Goal: Task Accomplishment & Management: Manage account settings

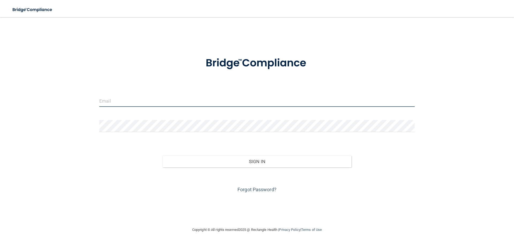
click at [144, 103] on input "email" at bounding box center [256, 101] width 315 height 12
type input "[PERSON_NAME][EMAIL_ADDRESS][DOMAIN_NAME]"
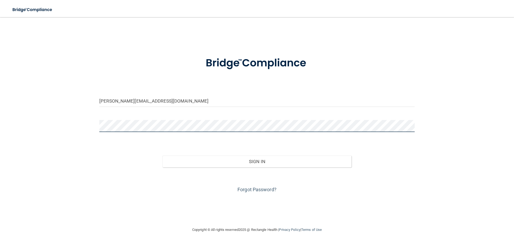
click at [162, 155] on button "Sign In" at bounding box center [256, 161] width 189 height 12
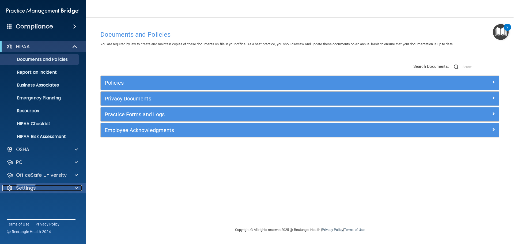
click at [41, 187] on div "Settings" at bounding box center [35, 188] width 66 height 6
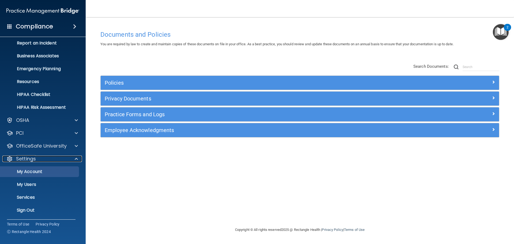
scroll to position [30, 0]
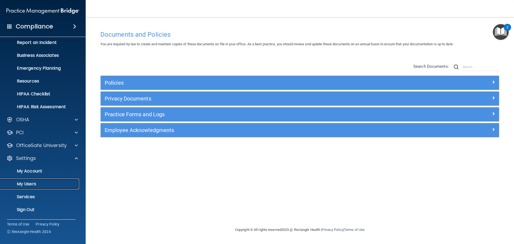
click at [41, 183] on p "My Users" at bounding box center [39, 183] width 73 height 5
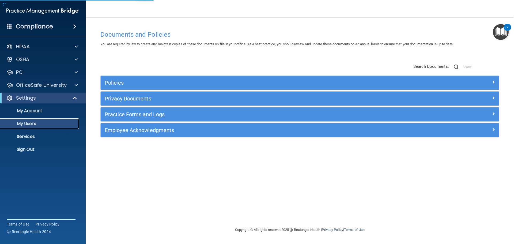
select select "20"
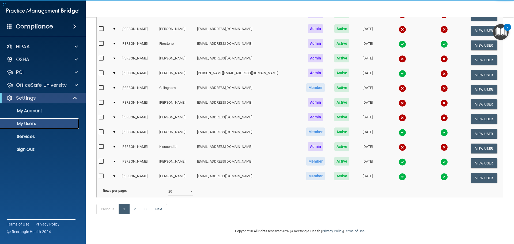
scroll to position [199, 0]
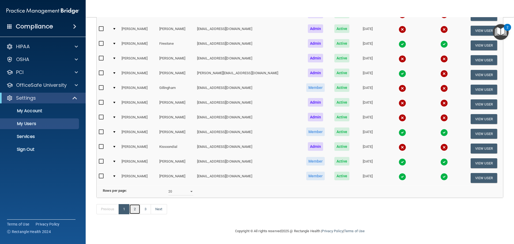
click at [135, 208] on link "2" at bounding box center [134, 209] width 11 height 10
select select "20"
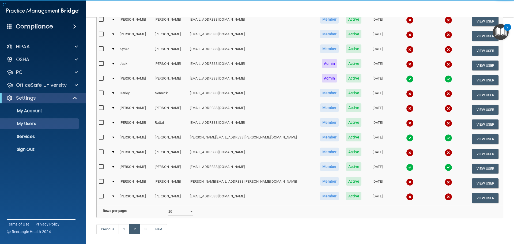
scroll to position [187, 0]
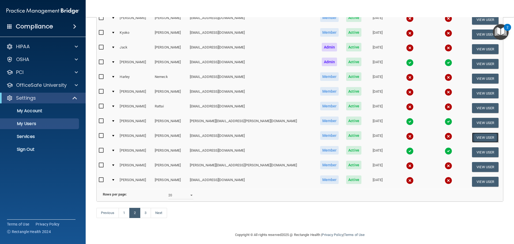
click at [479, 135] on button "View User" at bounding box center [485, 137] width 26 height 10
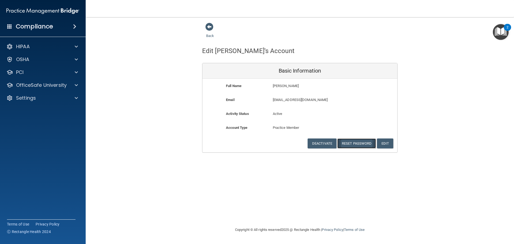
click at [359, 144] on button "Reset Password" at bounding box center [356, 143] width 39 height 10
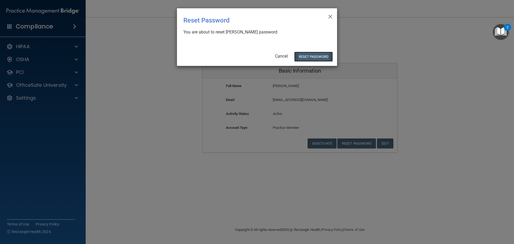
click at [314, 55] on button "Reset Password" at bounding box center [313, 57] width 39 height 10
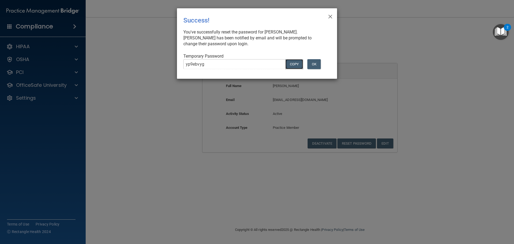
click at [294, 64] on button "COPY" at bounding box center [294, 64] width 18 height 10
click at [316, 65] on button "OK" at bounding box center [313, 64] width 13 height 10
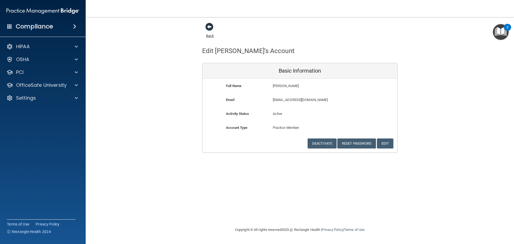
click at [207, 26] on span at bounding box center [209, 27] width 8 height 8
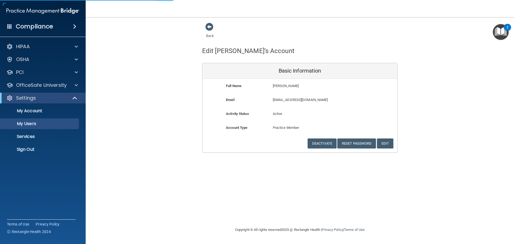
select select "20"
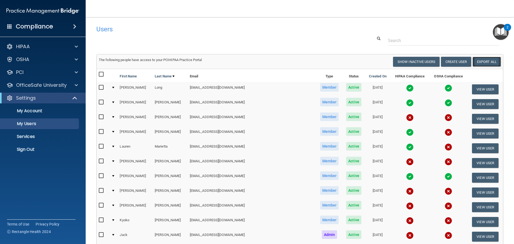
click at [484, 63] on link "Export All" at bounding box center [486, 62] width 28 height 10
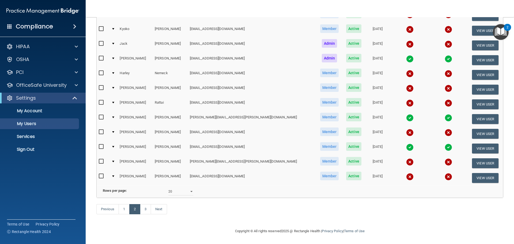
scroll to position [199, 0]
click at [123, 211] on link "1" at bounding box center [124, 209] width 11 height 10
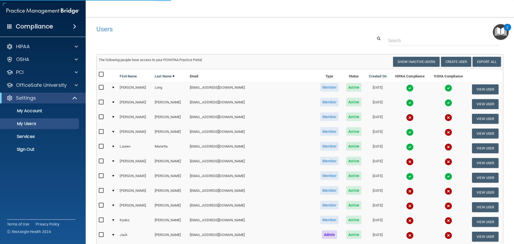
select select "20"
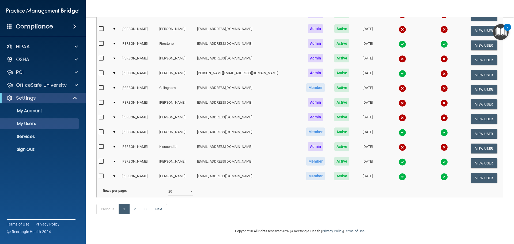
scroll to position [199, 0]
click at [136, 210] on link "2" at bounding box center [134, 209] width 11 height 10
select select "20"
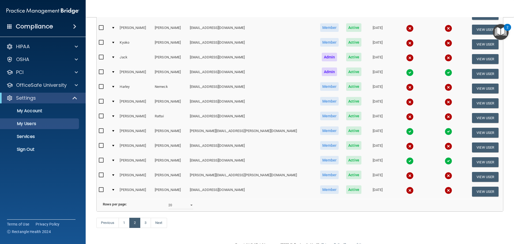
scroll to position [172, 0]
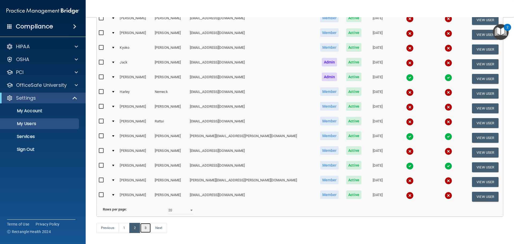
click at [147, 233] on link "3" at bounding box center [145, 228] width 11 height 10
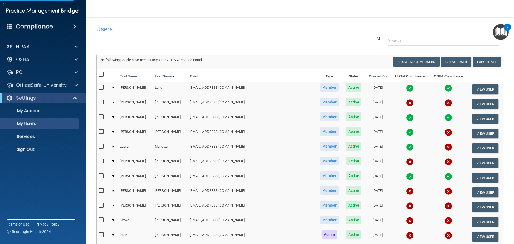
select select "20"
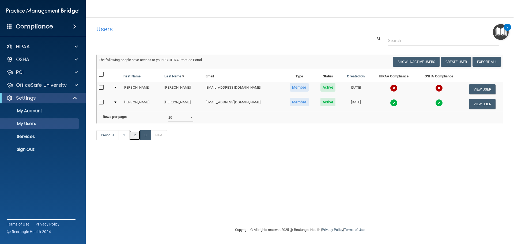
click at [134, 140] on link "2" at bounding box center [134, 135] width 11 height 10
select select "20"
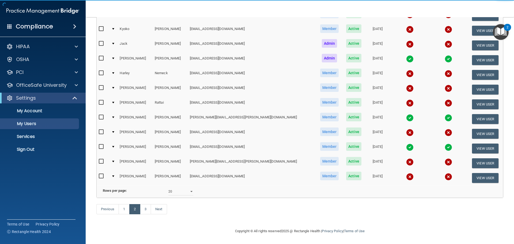
scroll to position [199, 0]
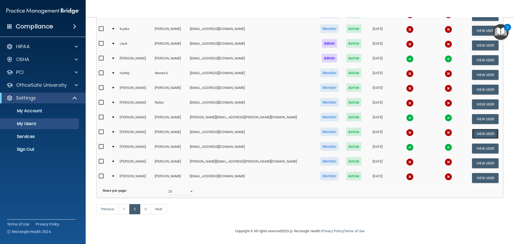
click at [473, 129] on button "View User" at bounding box center [485, 134] width 26 height 10
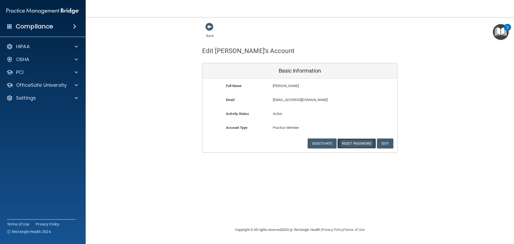
click at [358, 144] on button "Reset Password" at bounding box center [356, 143] width 39 height 10
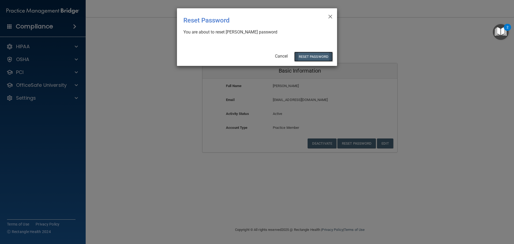
click at [310, 58] on button "Reset Password" at bounding box center [313, 57] width 39 height 10
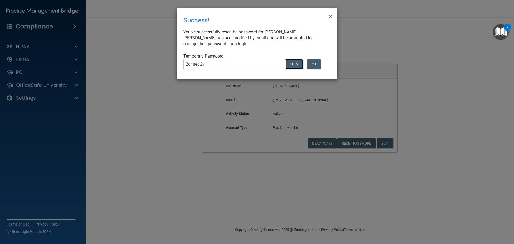
click at [292, 66] on button "COPY" at bounding box center [294, 64] width 18 height 10
click at [315, 66] on button "OK" at bounding box center [313, 64] width 13 height 10
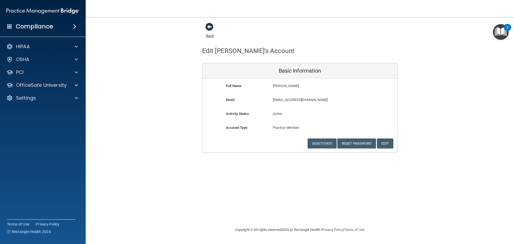
click at [210, 27] on span at bounding box center [209, 27] width 8 height 8
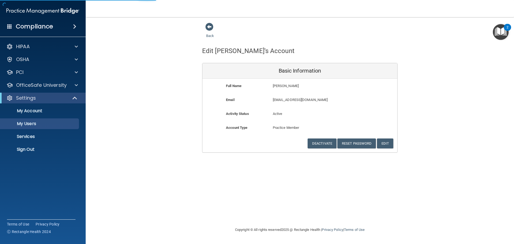
select select "20"
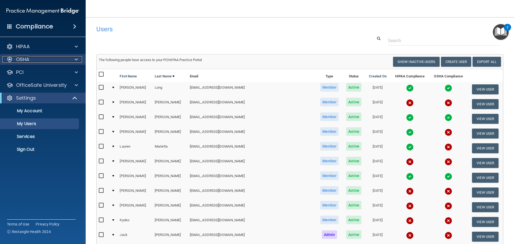
click at [29, 60] on p "OSHA" at bounding box center [22, 59] width 13 height 6
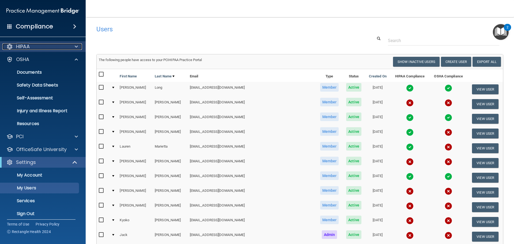
click at [22, 45] on p "HIPAA" at bounding box center [23, 46] width 14 height 6
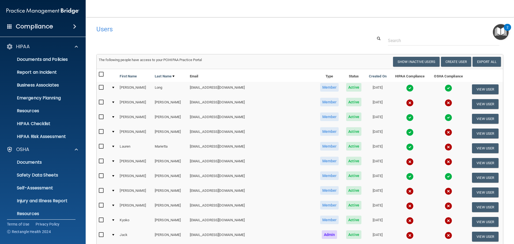
click at [45, 26] on h4 "Compliance" at bounding box center [34, 26] width 37 height 7
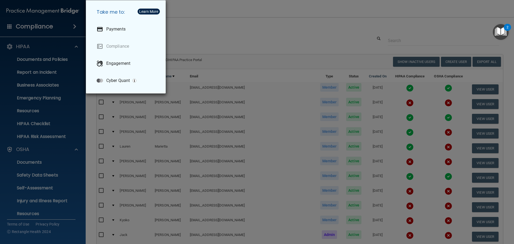
click at [247, 36] on div "Take me to: Payments Compliance Engagement Cyber Quant" at bounding box center [257, 122] width 514 height 244
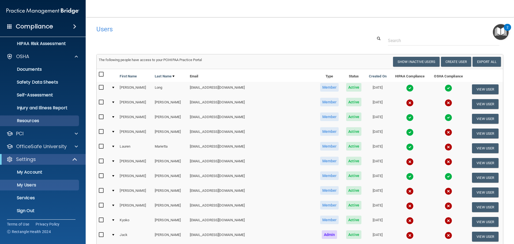
scroll to position [94, 0]
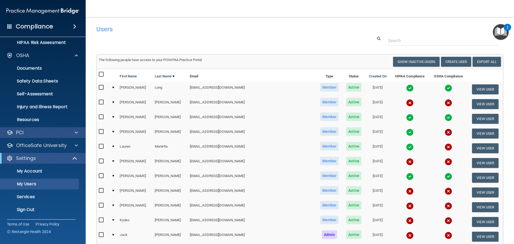
click at [29, 136] on div "PCI" at bounding box center [43, 132] width 86 height 11
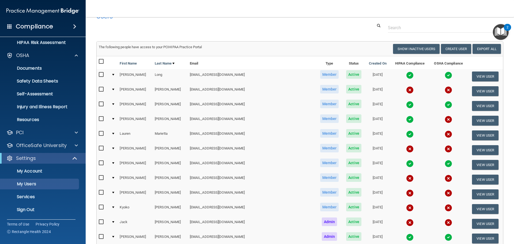
scroll to position [0, 0]
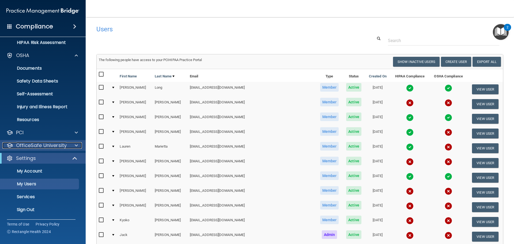
click at [37, 144] on p "OfficeSafe University" at bounding box center [41, 145] width 51 height 6
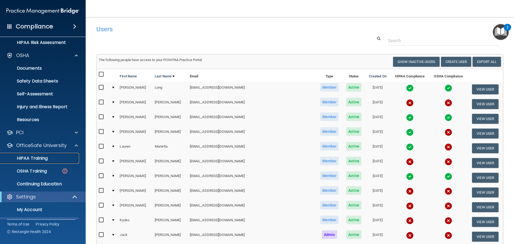
click at [35, 158] on p "HIPAA Training" at bounding box center [25, 157] width 44 height 5
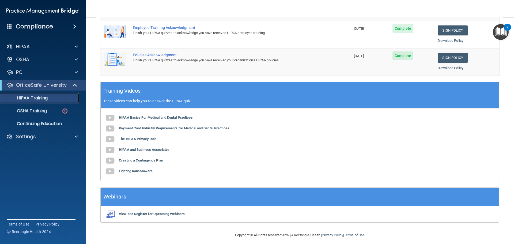
scroll to position [107, 0]
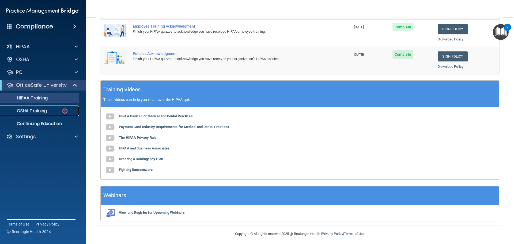
click at [41, 111] on p "OSHA Training" at bounding box center [24, 110] width 43 height 5
